Goal: Navigation & Orientation: Understand site structure

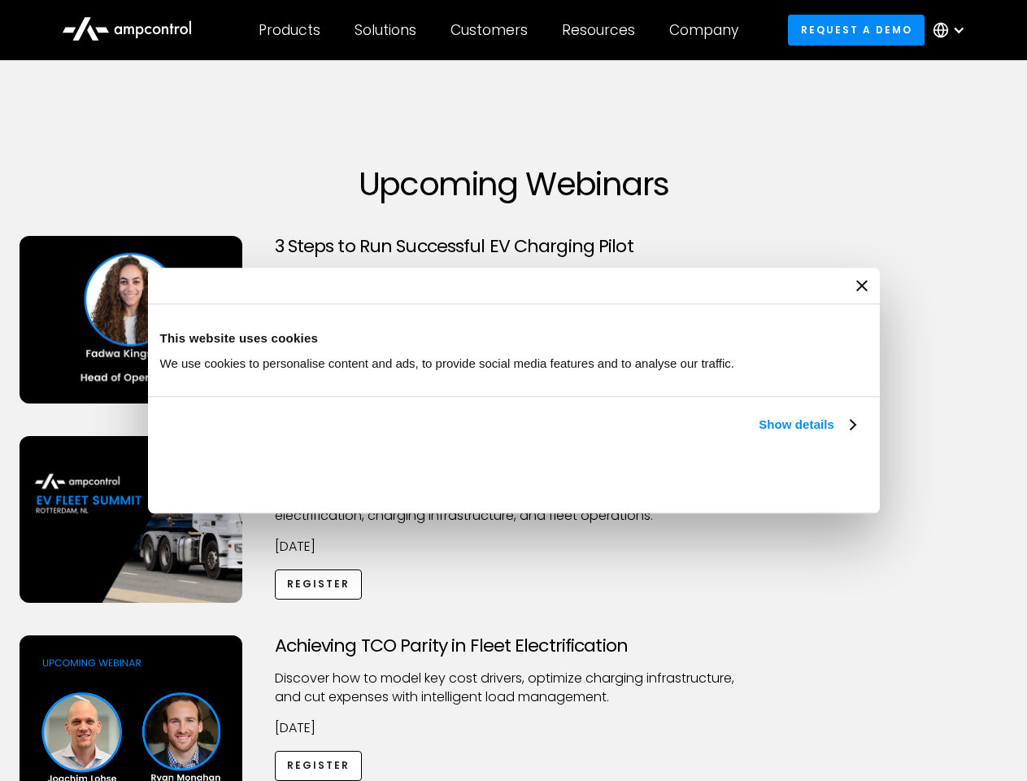
click at [759, 434] on link "Show details" at bounding box center [807, 425] width 96 height 20
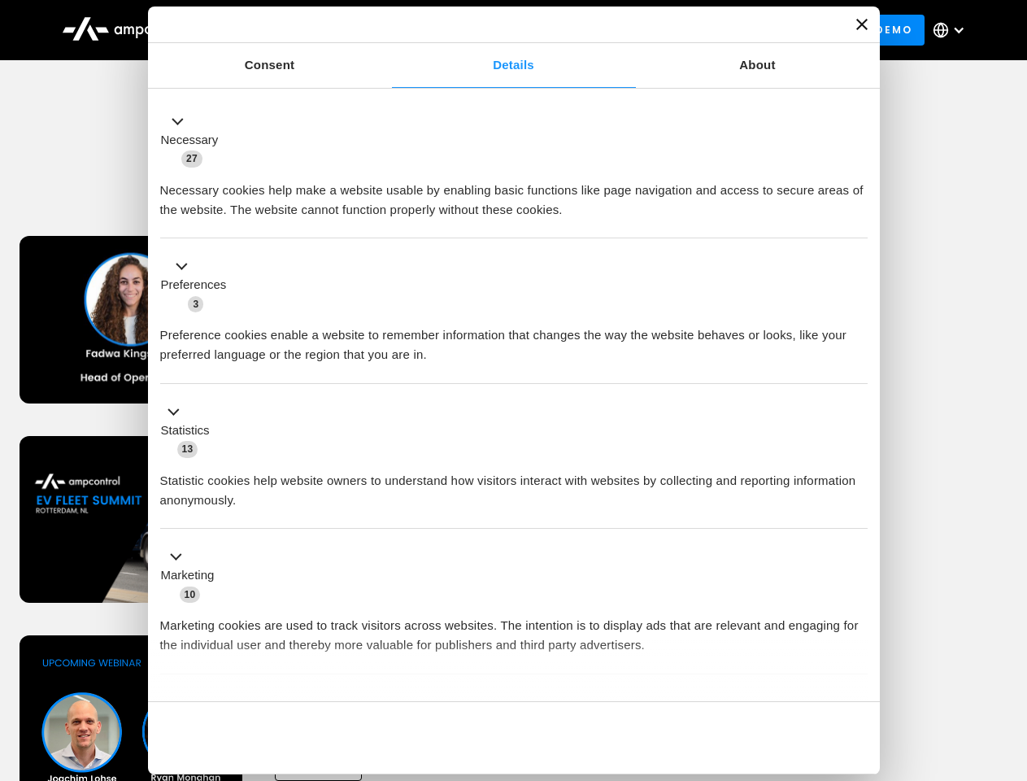
click at [857, 529] on li "Statistics 13 Statistic cookies help website owners to understand how visitors …" at bounding box center [513, 457] width 707 height 146
click at [1009, 655] on div "Achieving TCO Parity in Fleet Electrification Discover how to model key cost dr…" at bounding box center [513, 762] width 1021 height 255
click at [500, 30] on div "Customers" at bounding box center [488, 30] width 77 height 18
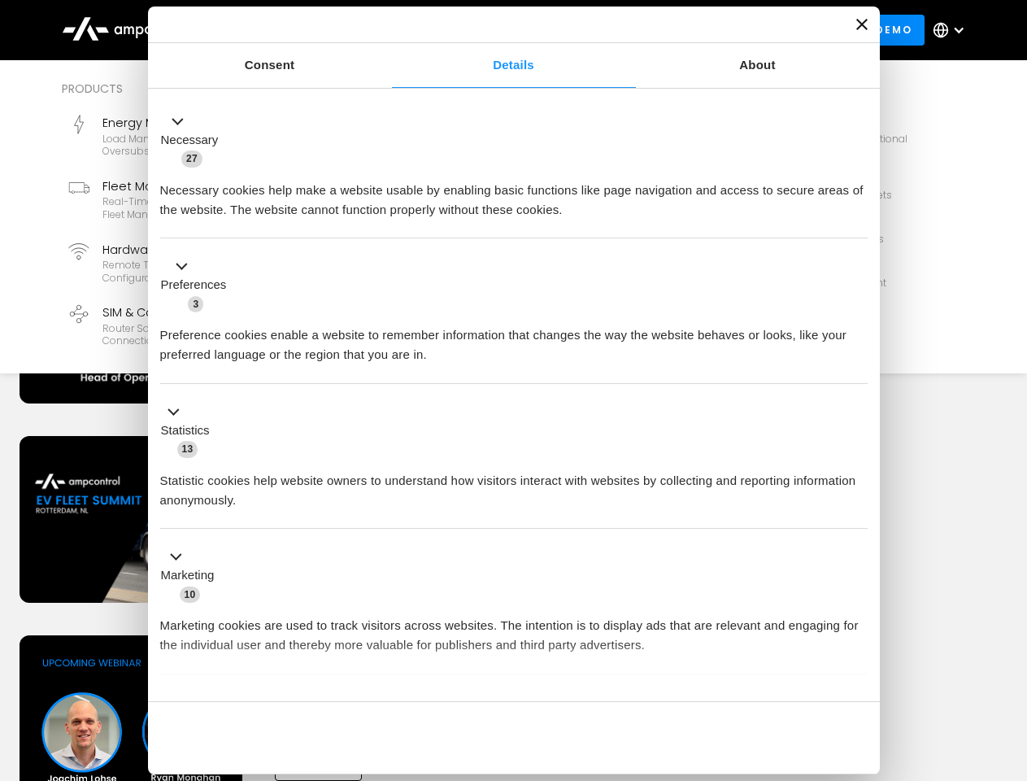
click at [289, 30] on div "Products" at bounding box center [290, 30] width 62 height 18
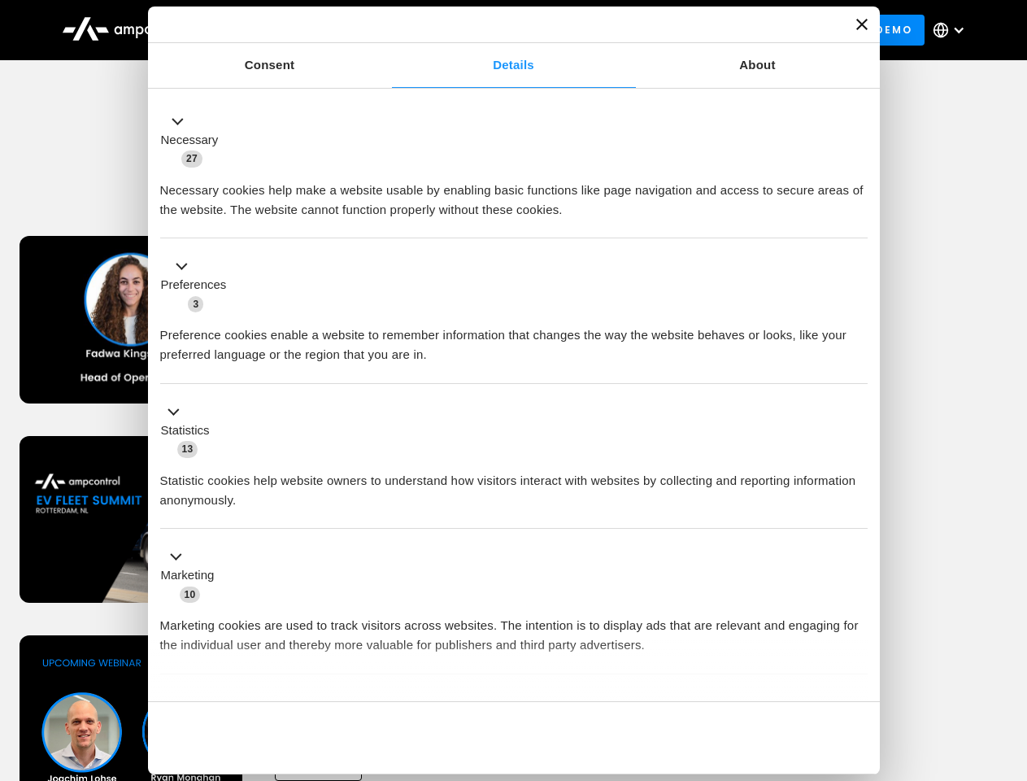
click at [386, 30] on div "Solutions" at bounding box center [386, 30] width 62 height 18
click at [492, 30] on div "Customers" at bounding box center [488, 30] width 77 height 18
click at [602, 30] on div "Resources" at bounding box center [598, 30] width 73 height 18
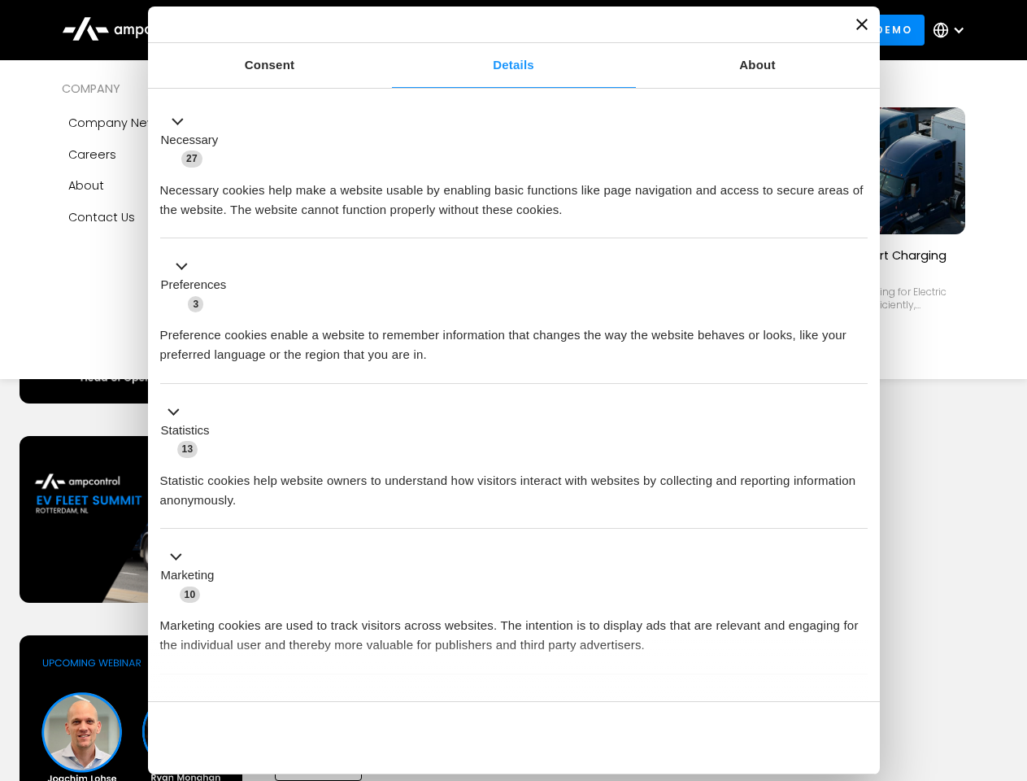
click at [709, 30] on div "Company" at bounding box center [703, 30] width 69 height 18
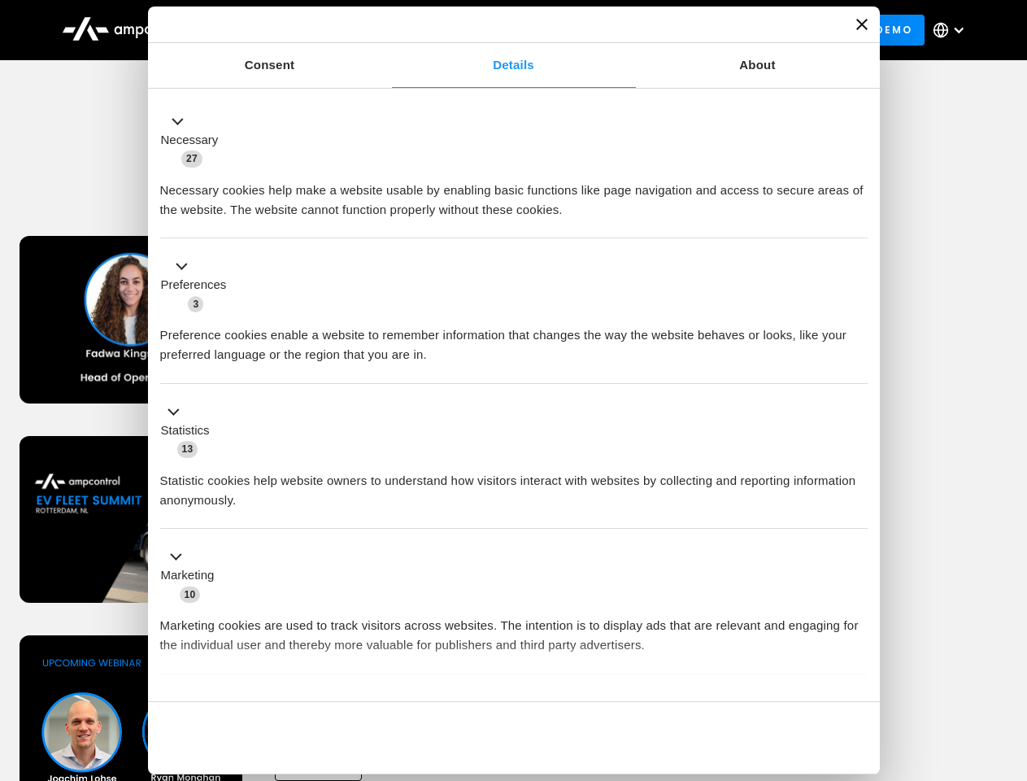
click at [953, 30] on div at bounding box center [958, 30] width 13 height 13
